Goal: Information Seeking & Learning: Find specific page/section

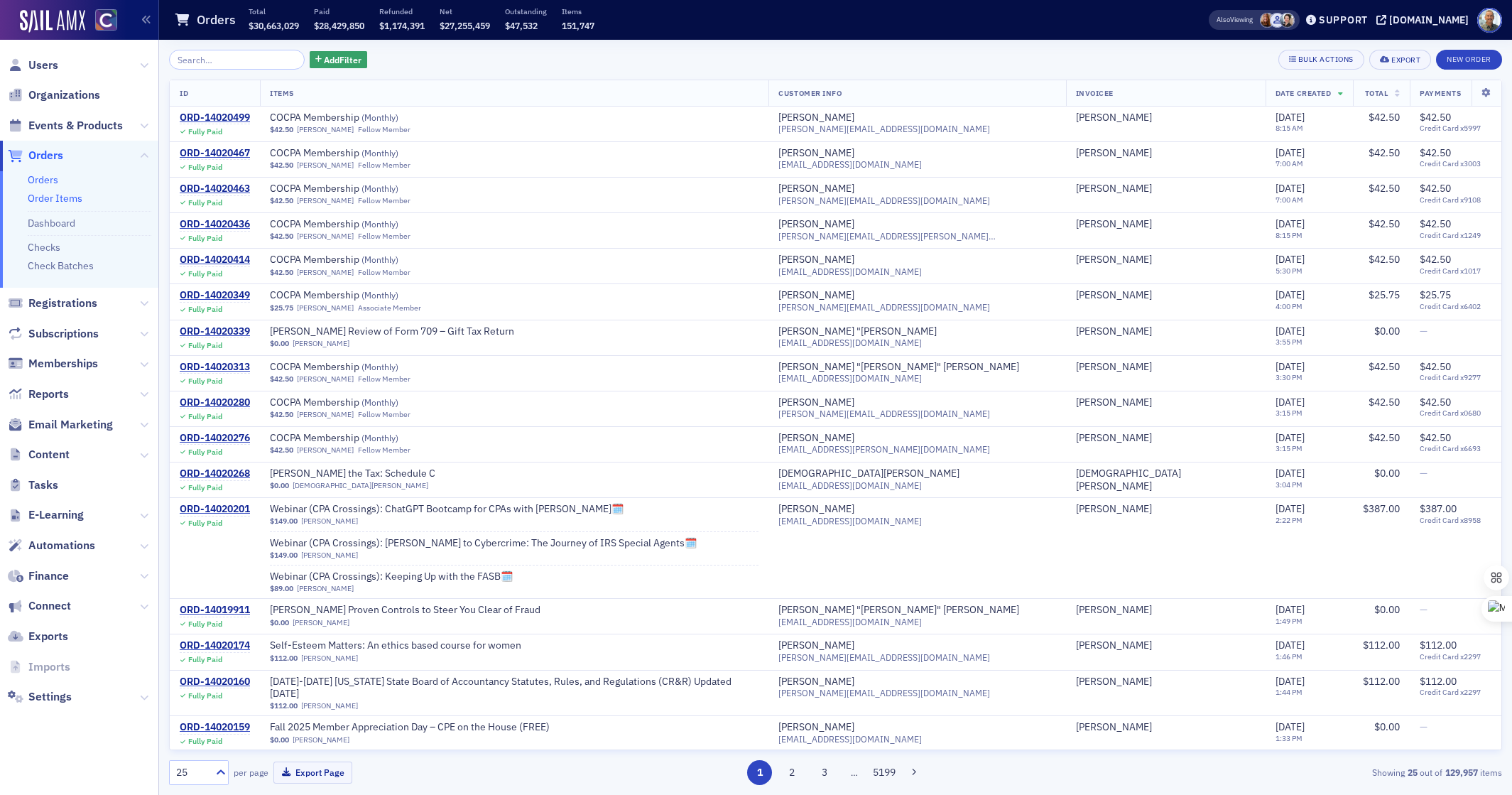
click at [51, 198] on link "Order Items" at bounding box center [54, 198] width 54 height 13
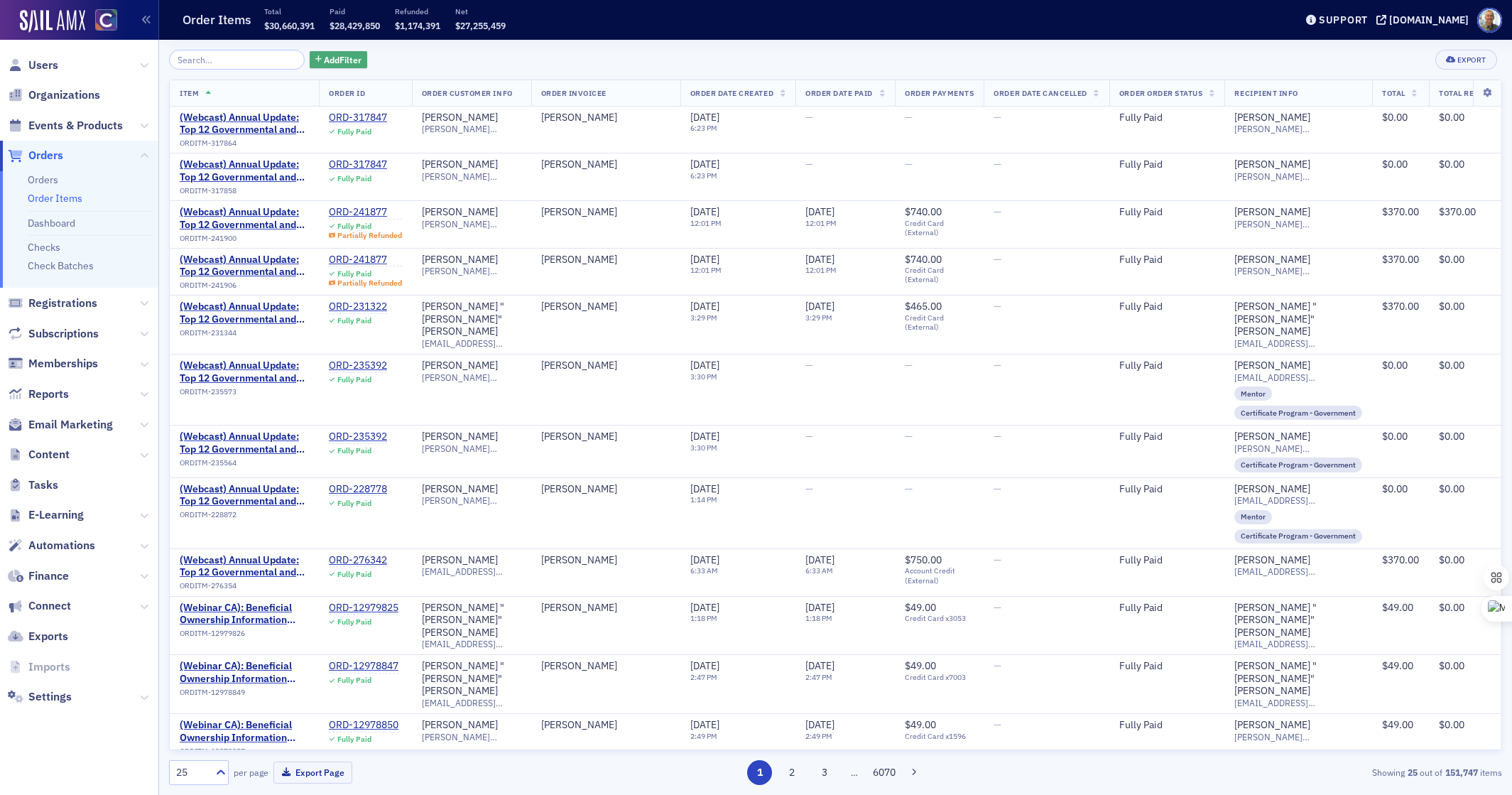
click at [324, 56] on span "Add Filter" at bounding box center [343, 59] width 38 height 13
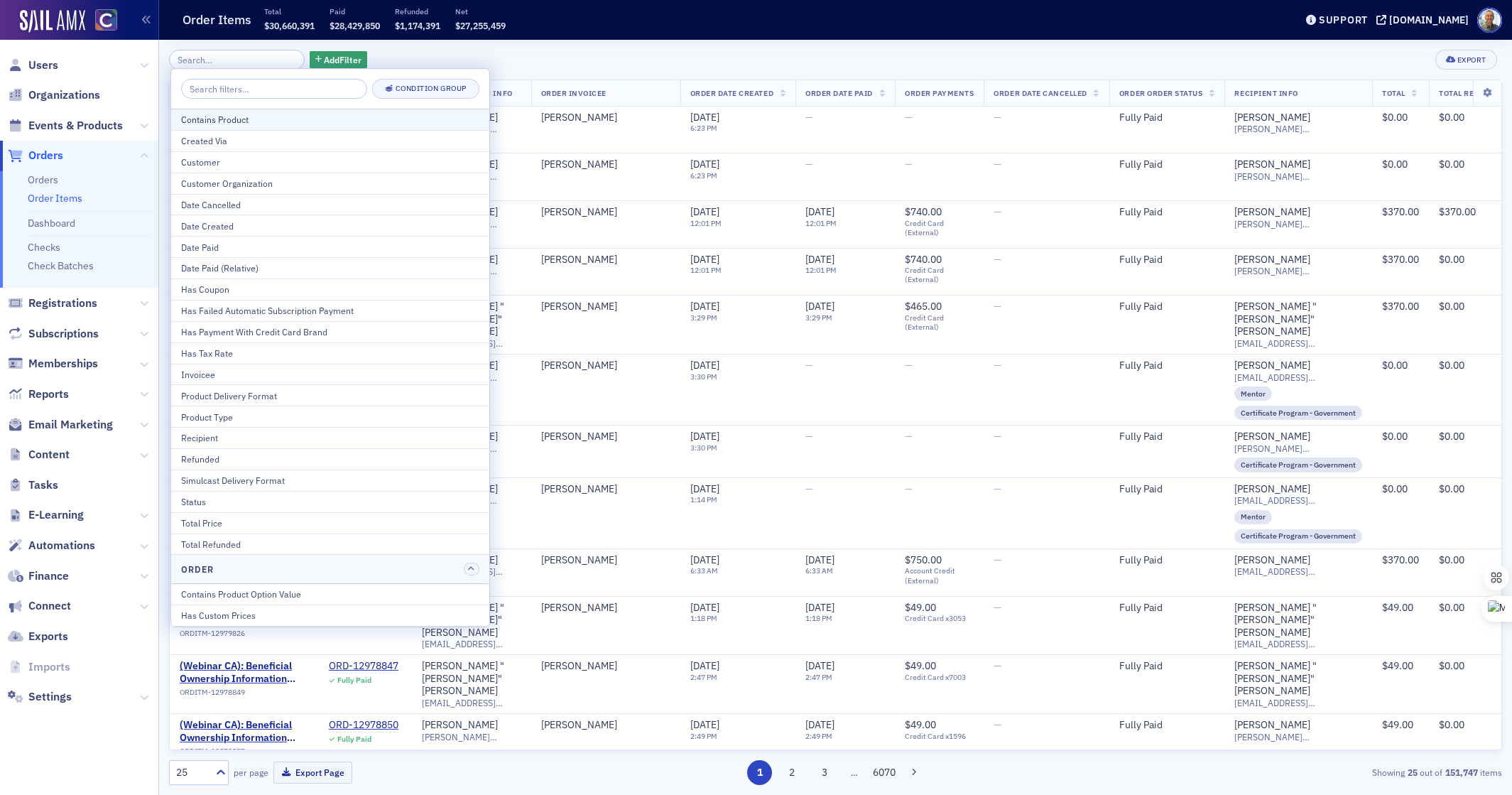
click at [243, 121] on div "Contains Product" at bounding box center [330, 119] width 298 height 13
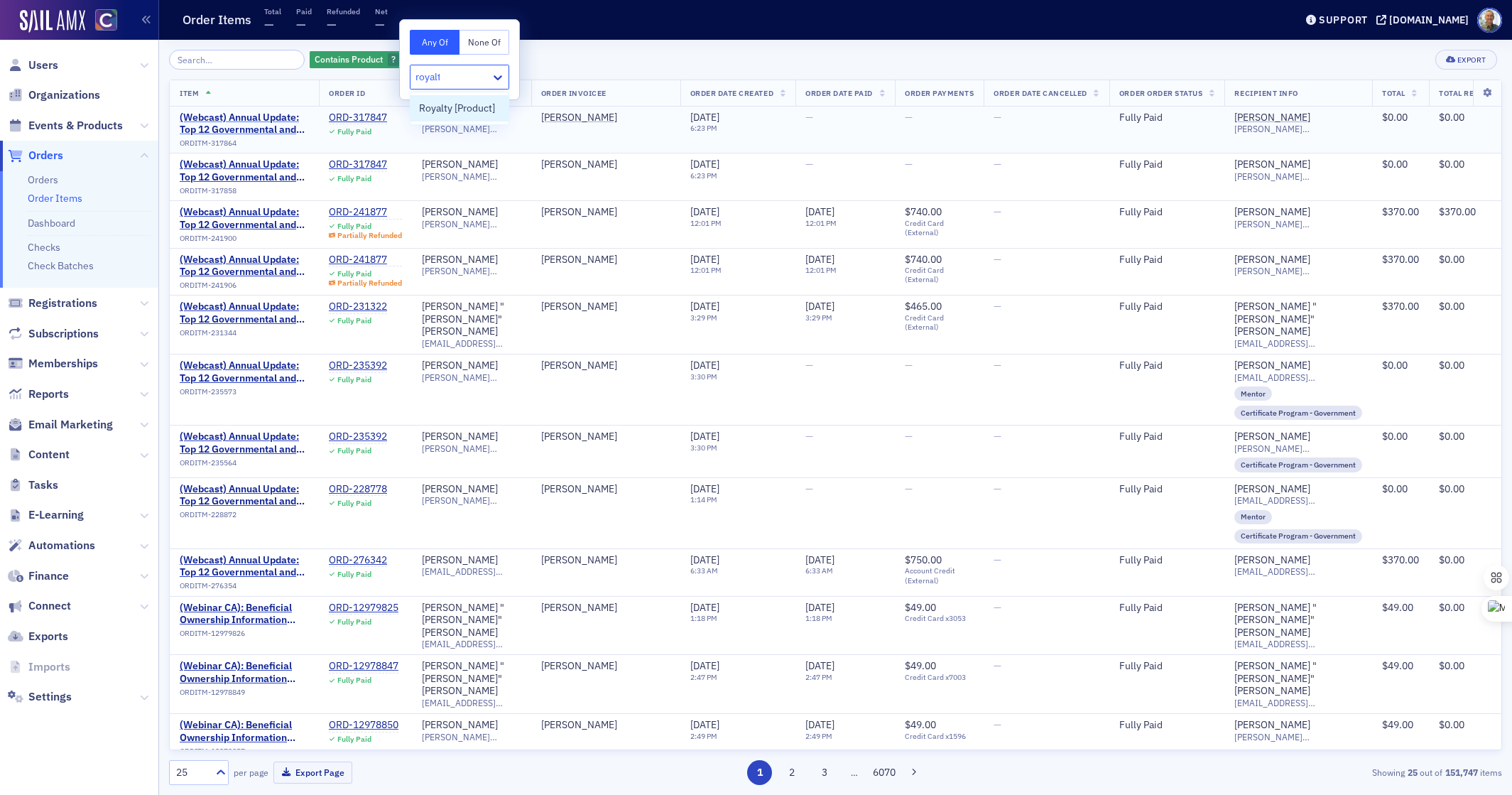
type input "royalty"
click at [423, 107] on span "Royalty [Product]" at bounding box center [457, 108] width 76 height 15
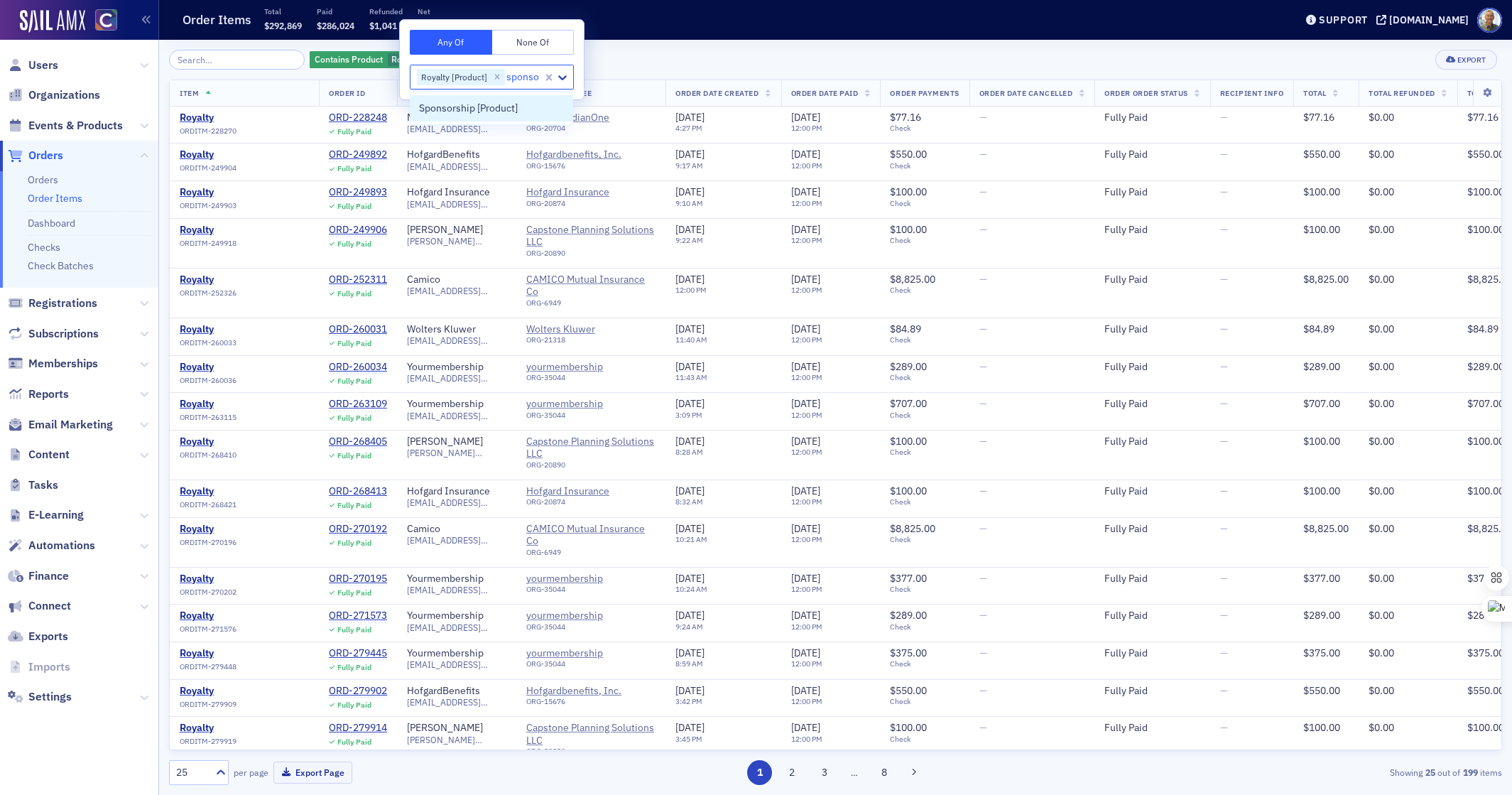
type input "sponsor"
click at [436, 109] on span "Sponsorship [Product]" at bounding box center [468, 108] width 99 height 15
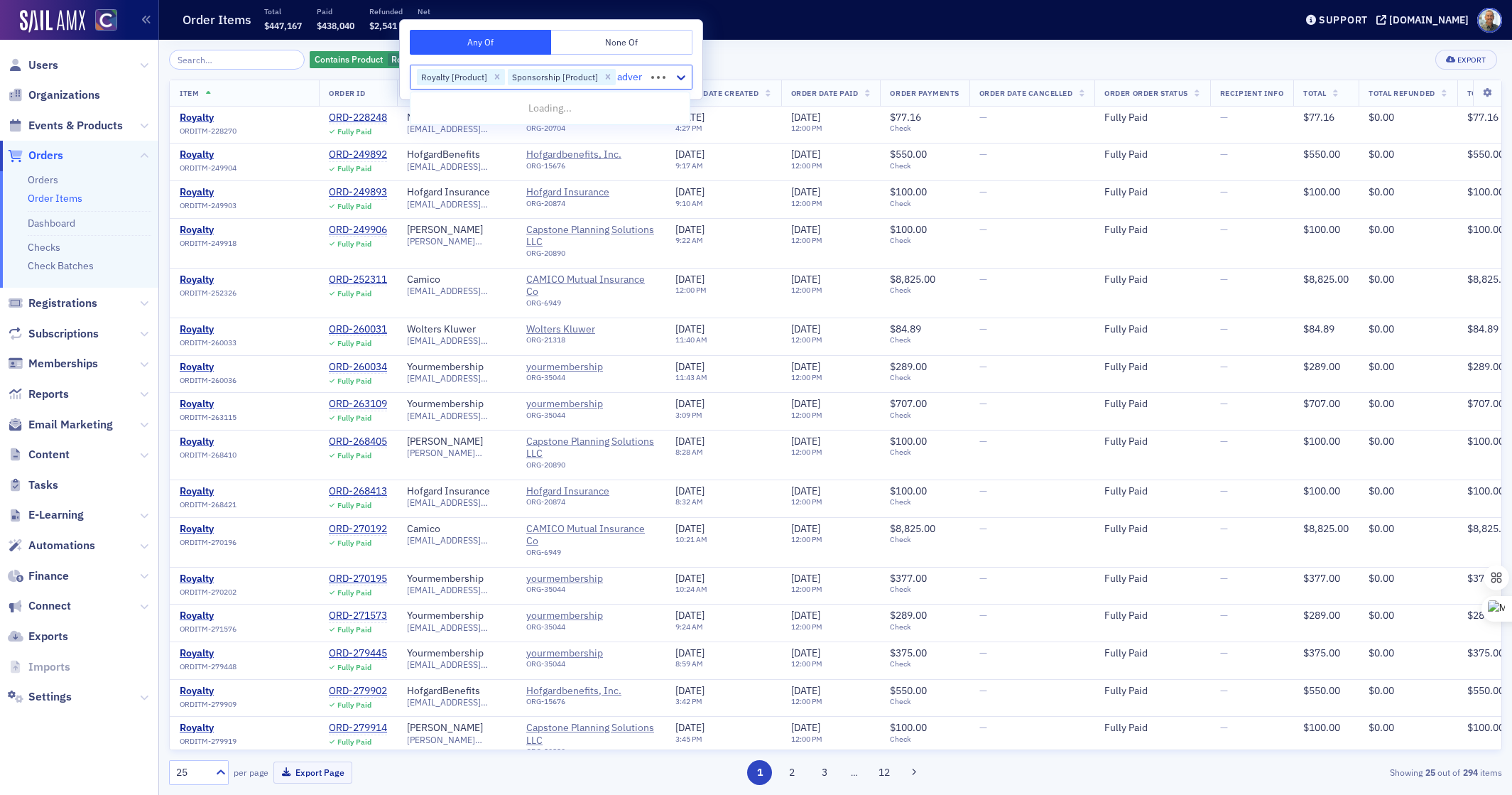
type input "advert"
click at [463, 110] on span "Advertising [Product]" at bounding box center [465, 108] width 94 height 15
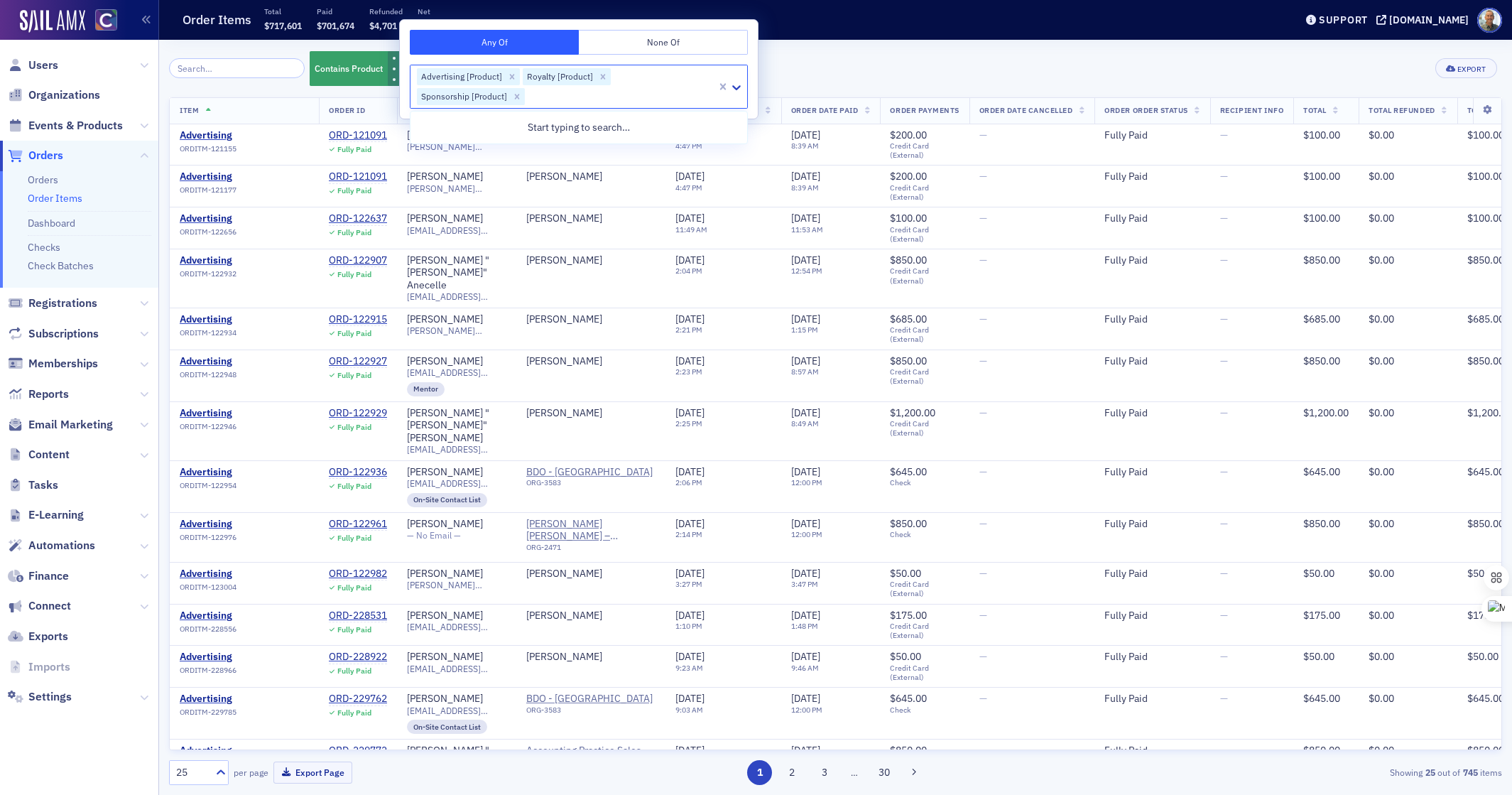
click at [791, 71] on div "Contains Product Royalty [Product] Sponsorship [Product] Advertising [Product] …" at bounding box center [836, 69] width 1334 height 38
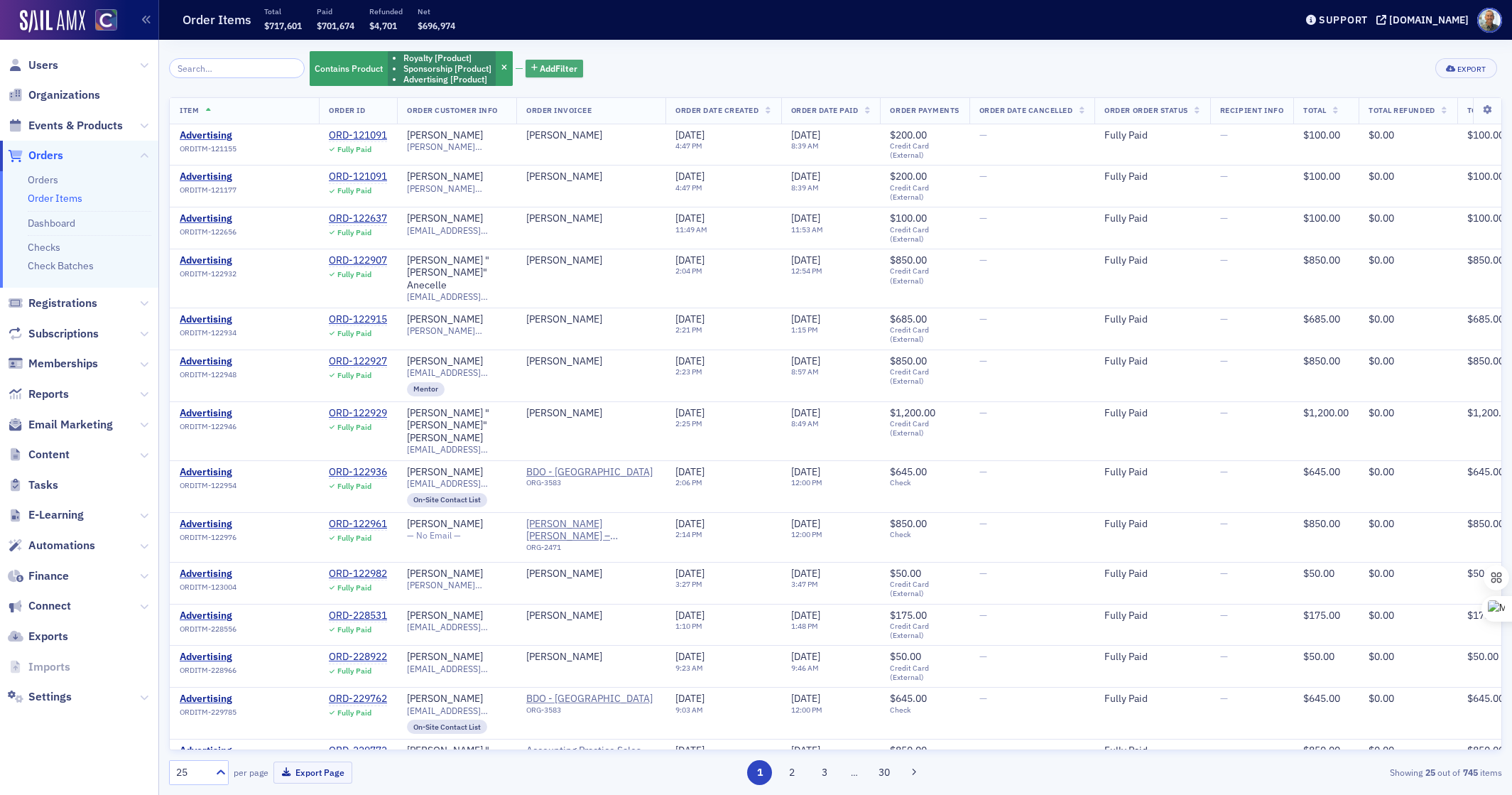
click at [540, 66] on span "Add Filter" at bounding box center [559, 68] width 38 height 13
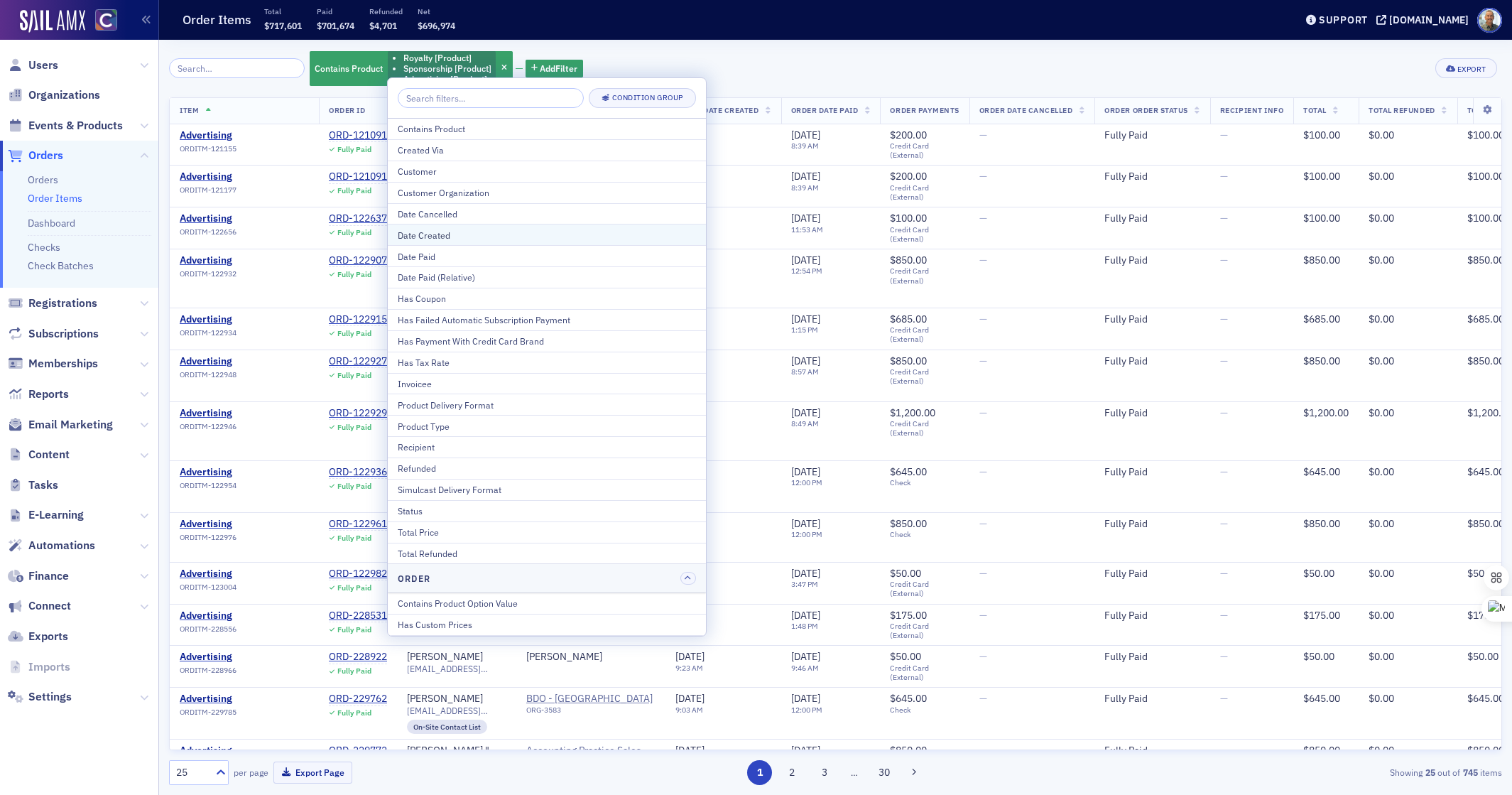
click at [445, 228] on div "Date Created" at bounding box center [547, 234] width 298 height 13
select select "8"
select select "2025"
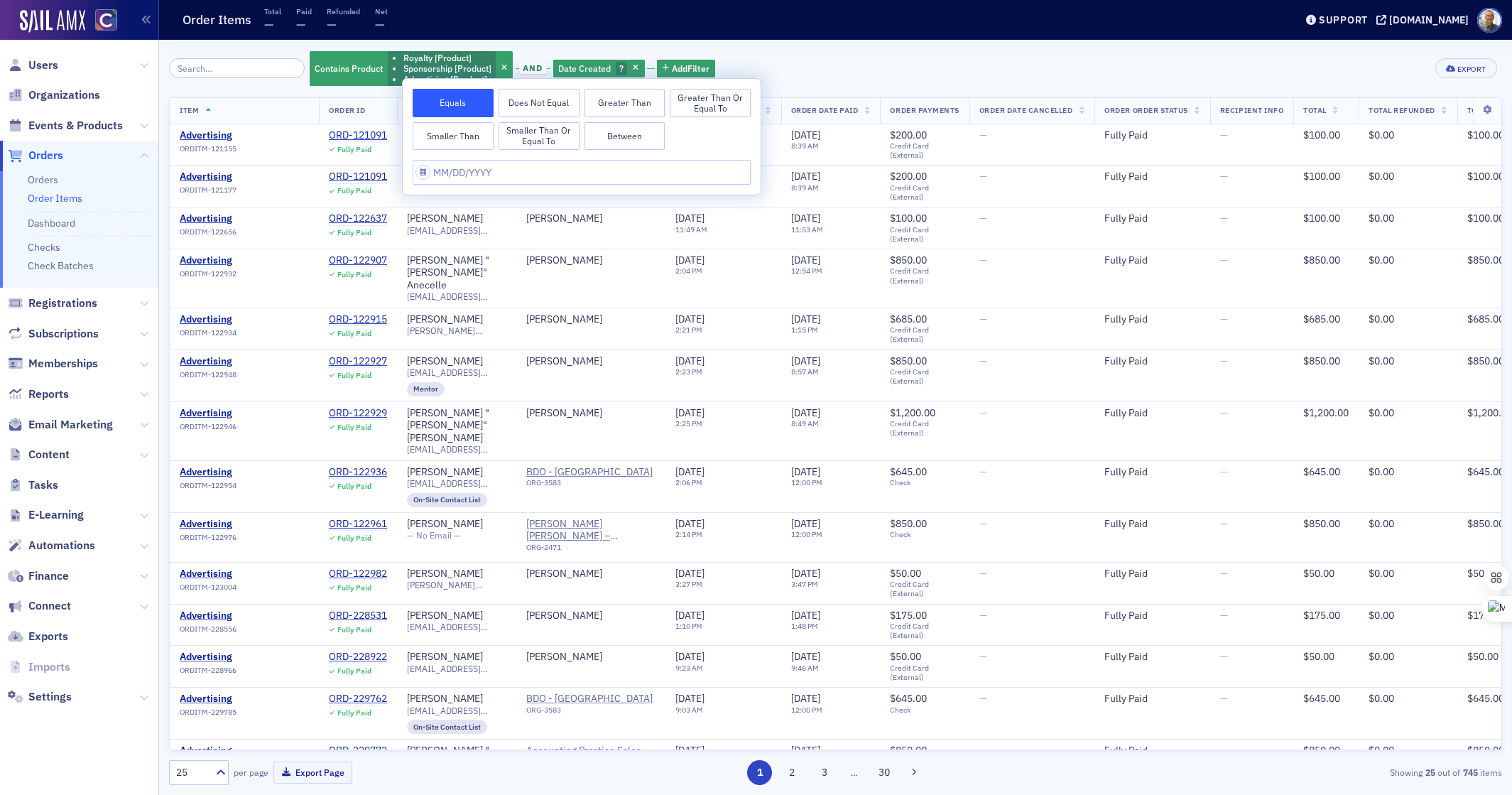
click at [708, 102] on button "Greater Than or Equal To" at bounding box center [710, 102] width 81 height 28
click at [466, 175] on input "text" at bounding box center [582, 172] width 338 height 25
select select "8"
select select "2025"
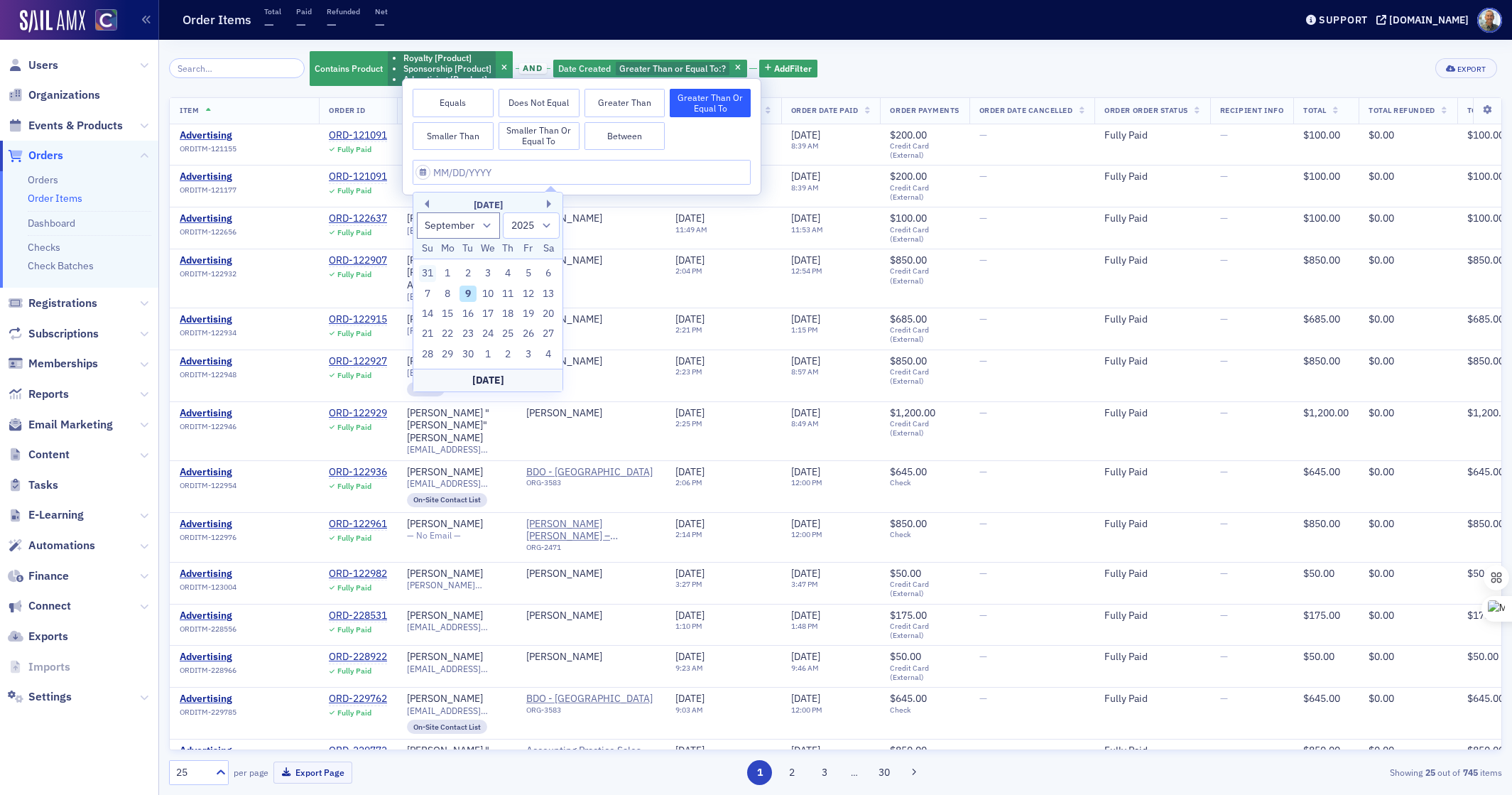
click at [426, 272] on div "31" at bounding box center [427, 274] width 17 height 17
type input "[DATE]"
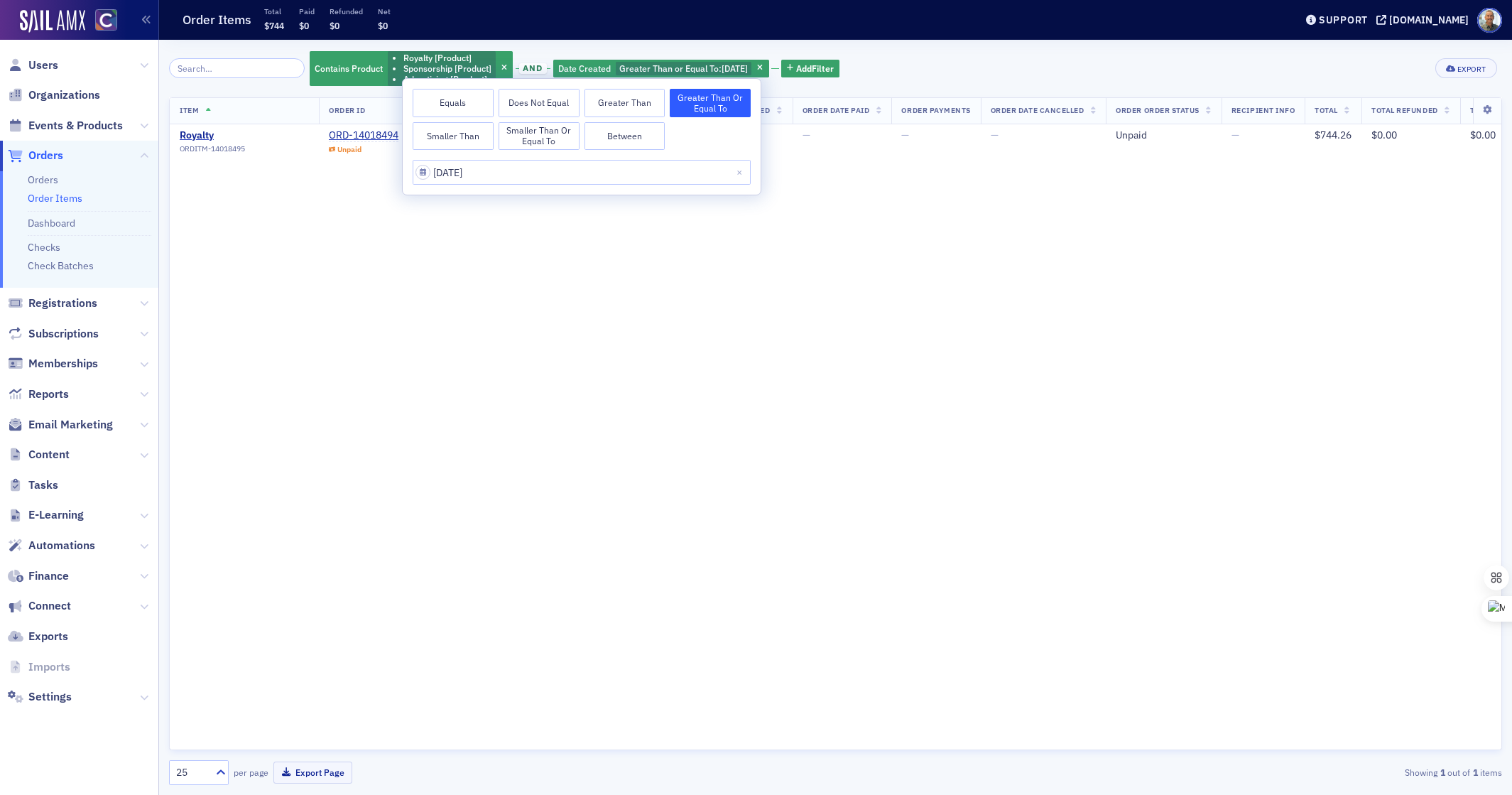
click at [681, 221] on div "Item Order ID Order Customer Info Order Invoicee Order Date Created Order Date …" at bounding box center [836, 424] width 1334 height 653
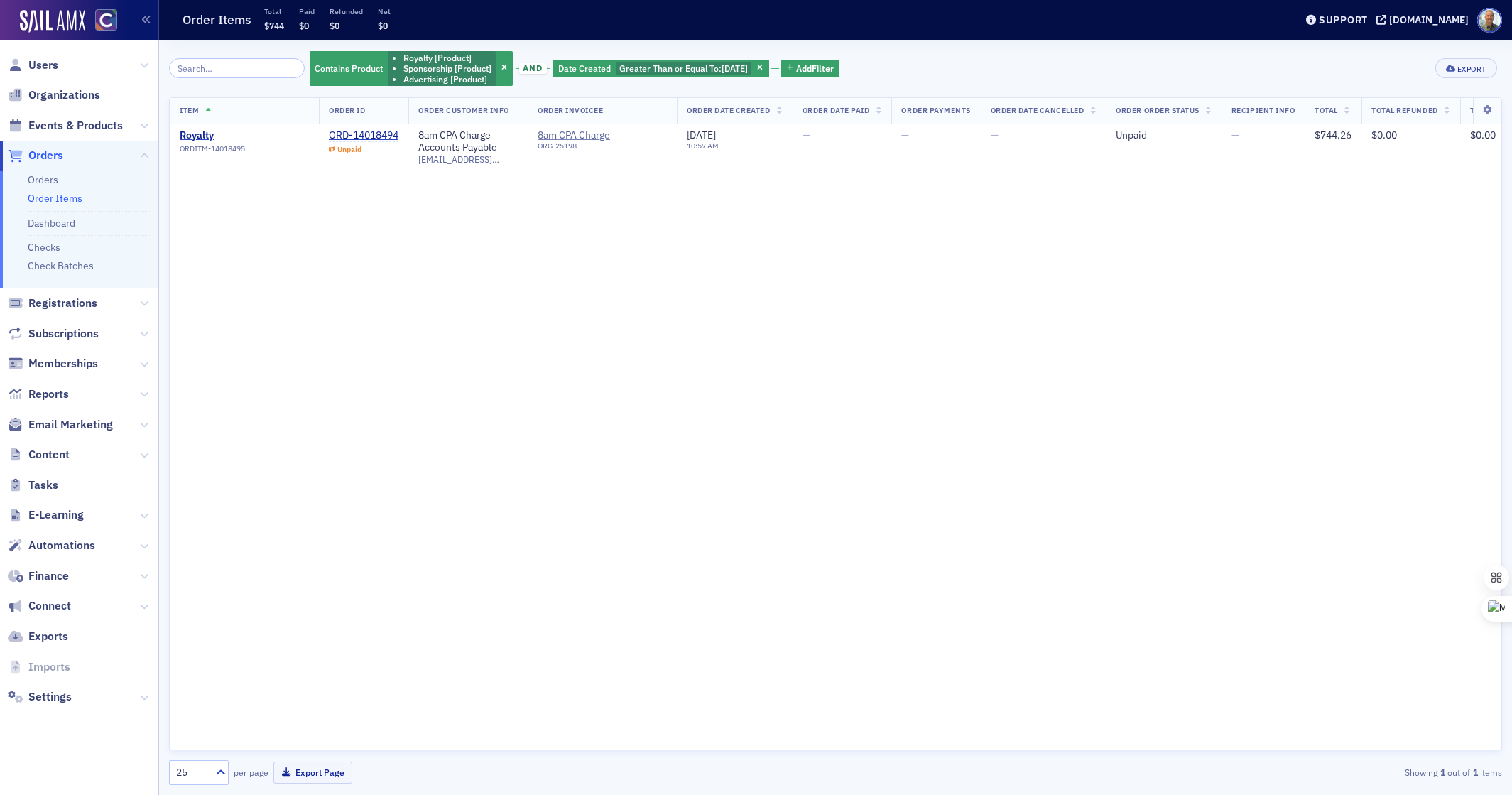
click at [55, 393] on span "Reports" at bounding box center [48, 394] width 40 height 16
